Goal: Task Accomplishment & Management: Manage account settings

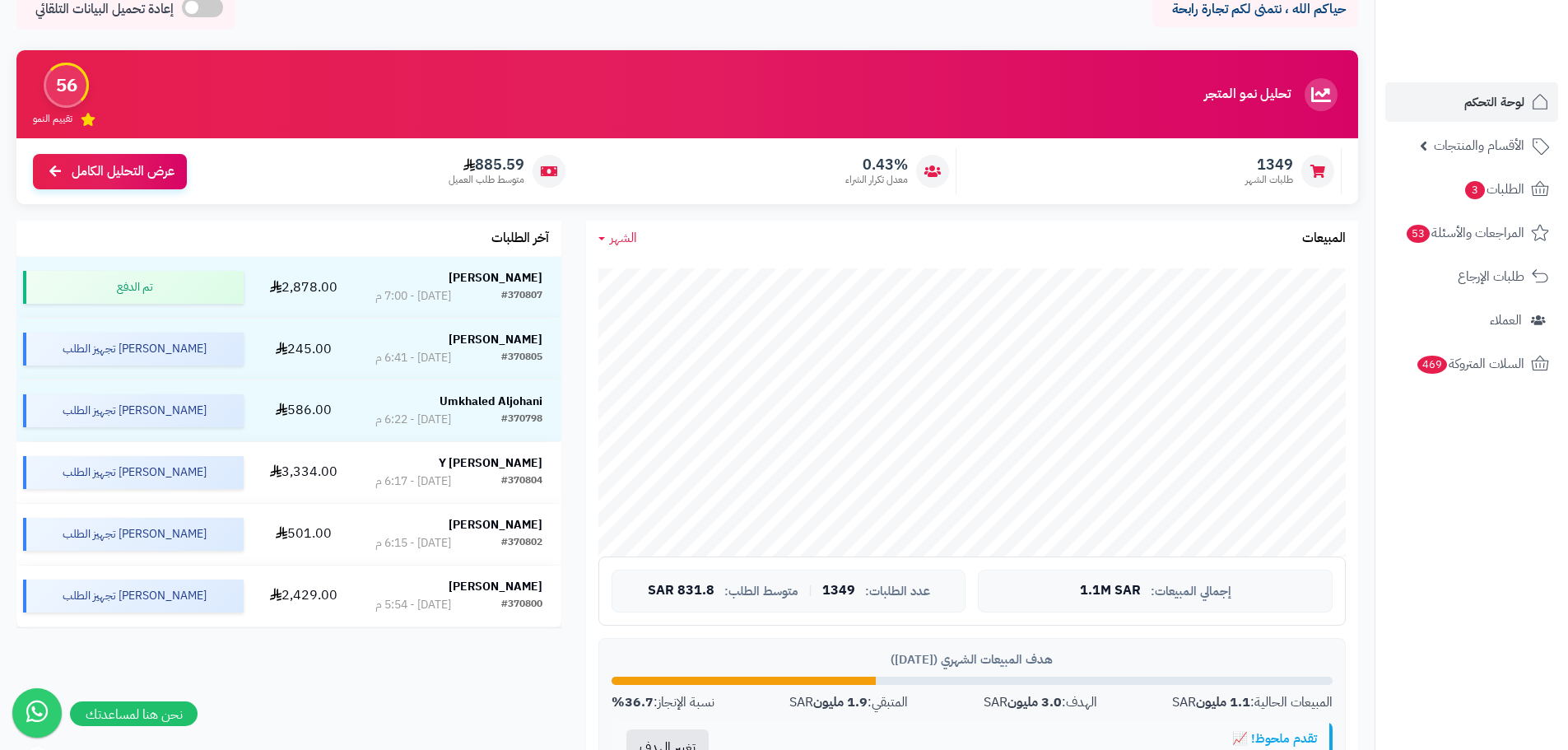
scroll to position [165, 0]
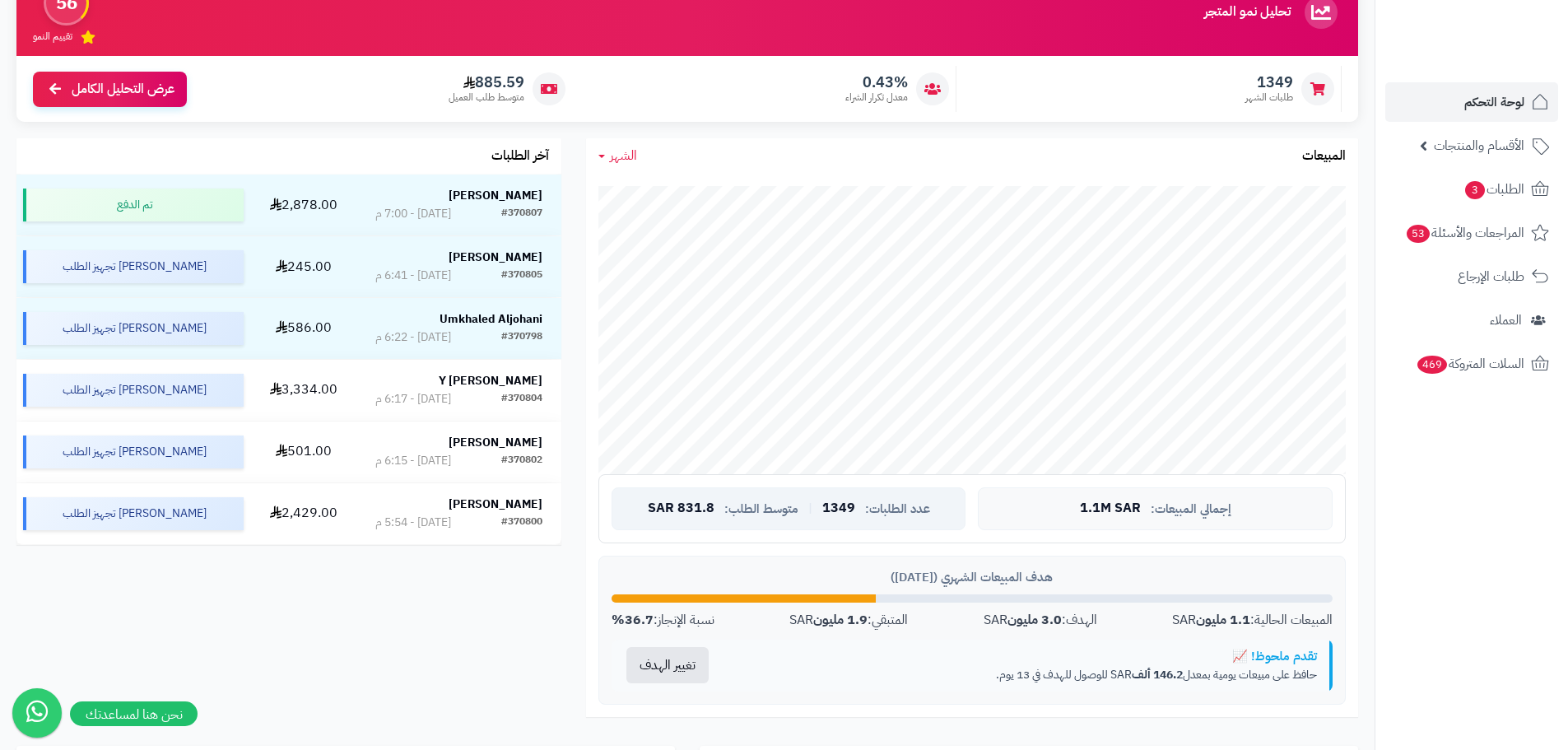
click at [679, 503] on span "831.8 SAR" at bounding box center [681, 509] width 66 height 15
click at [687, 507] on span "831.8 SAR" at bounding box center [681, 509] width 66 height 15
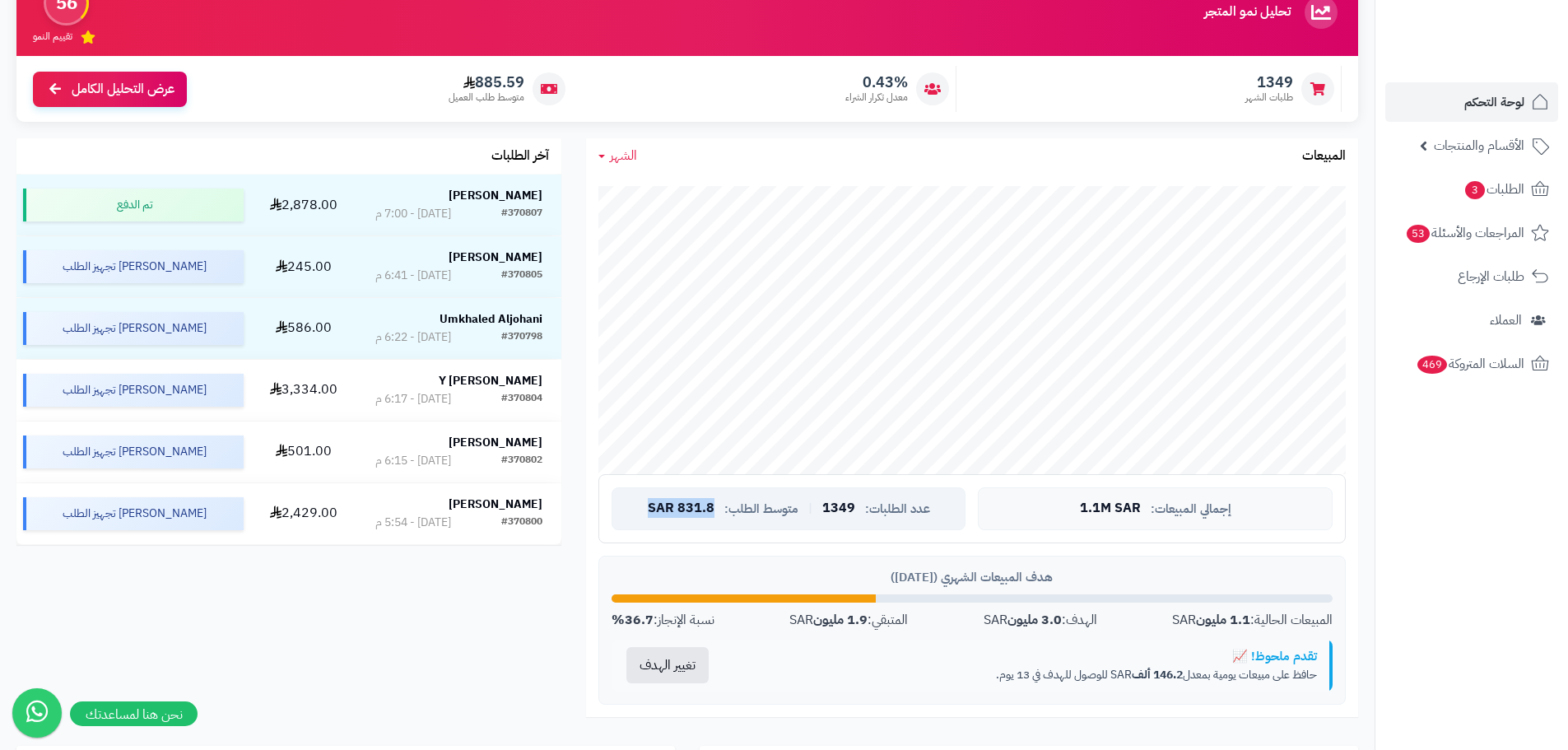
click at [677, 518] on div "عدد الطلبات: 1349 | متوسط الطلب: 831.8 SAR" at bounding box center [788, 509] width 354 height 43
click at [833, 506] on span "1349" at bounding box center [839, 509] width 33 height 15
click at [810, 519] on div "عدد الطلبات: 1349 | متوسط الطلب: 831.8 SAR" at bounding box center [788, 509] width 354 height 43
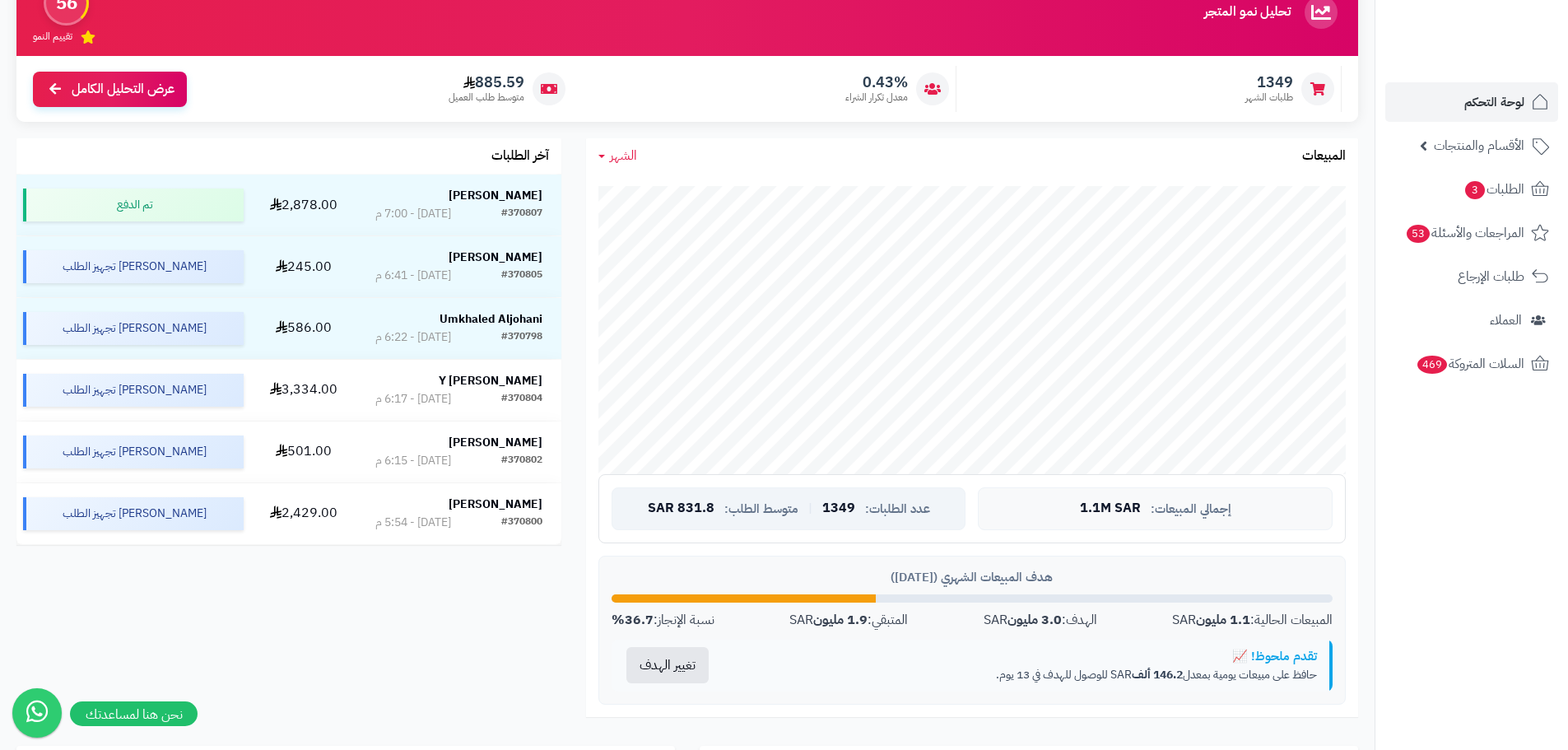
scroll to position [0, 0]
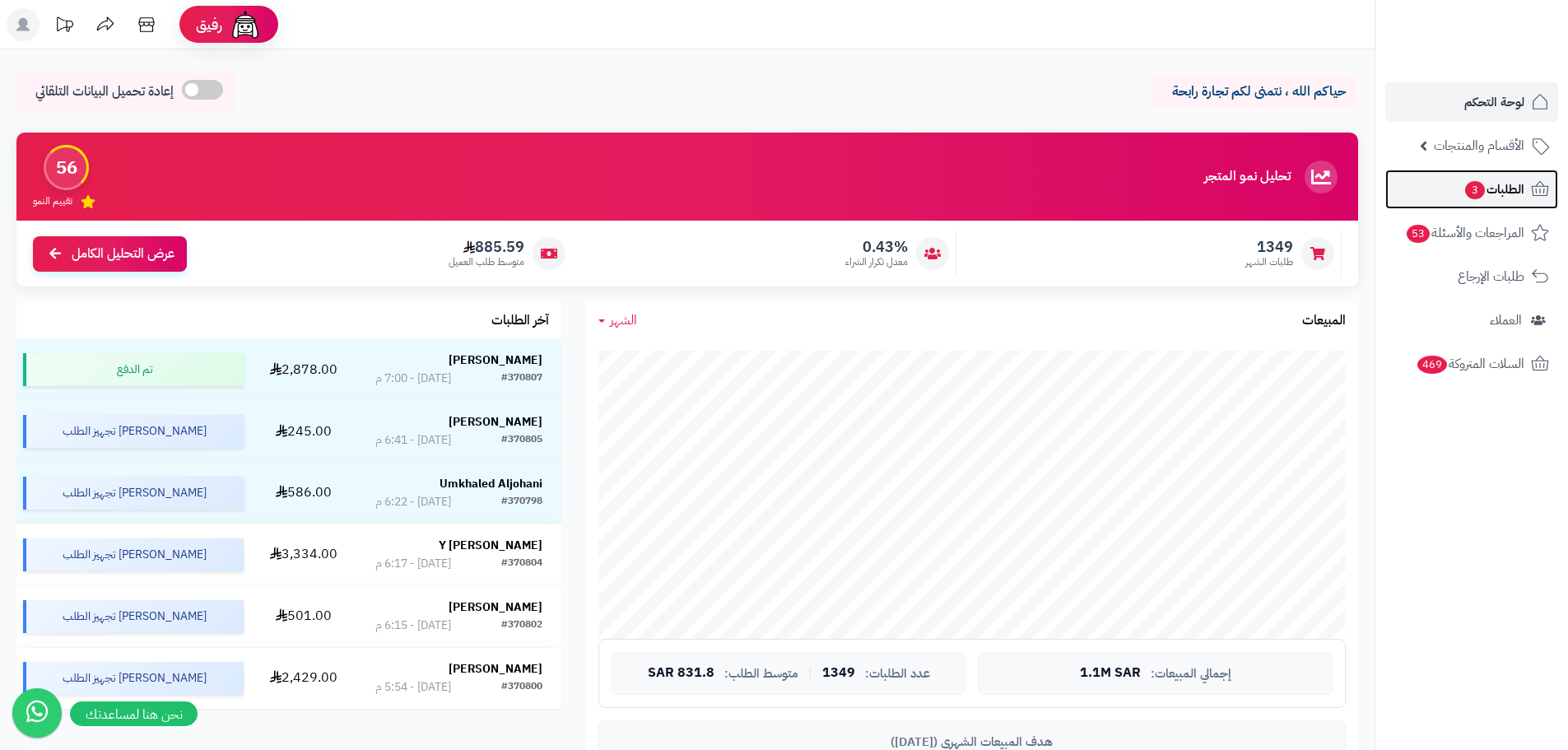
click at [1496, 190] on span "الطلبات 3" at bounding box center [1494, 189] width 61 height 23
